Goal: Task Accomplishment & Management: Manage account settings

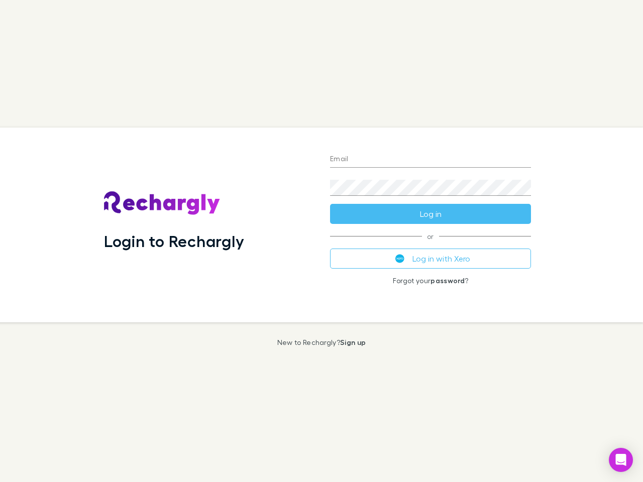
click at [322, 241] on div "Login to Rechargly" at bounding box center [209, 225] width 226 height 195
click at [431, 160] on input "Email" at bounding box center [430, 160] width 201 height 16
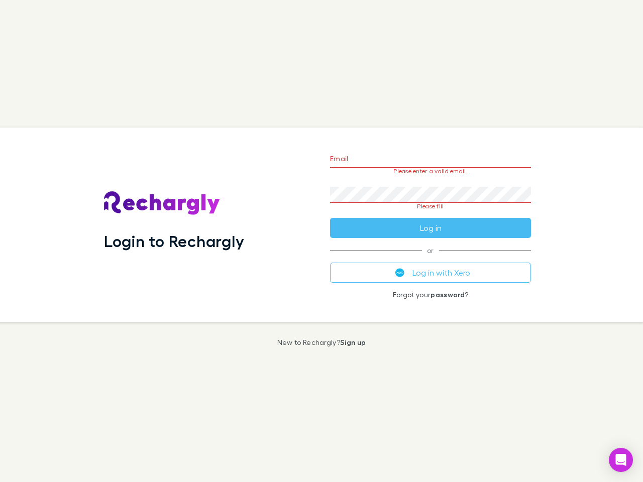
click at [431, 214] on form "Email Please enter a valid email. Password Please fill Log in" at bounding box center [430, 191] width 201 height 94
click at [431, 259] on div "Email Please enter a valid email. Password Please fill Log in or Log in with Xe…" at bounding box center [430, 225] width 217 height 195
click at [621, 460] on icon "Open Intercom Messenger" at bounding box center [621, 460] width 11 height 12
